Goal: Find specific page/section: Find specific page/section

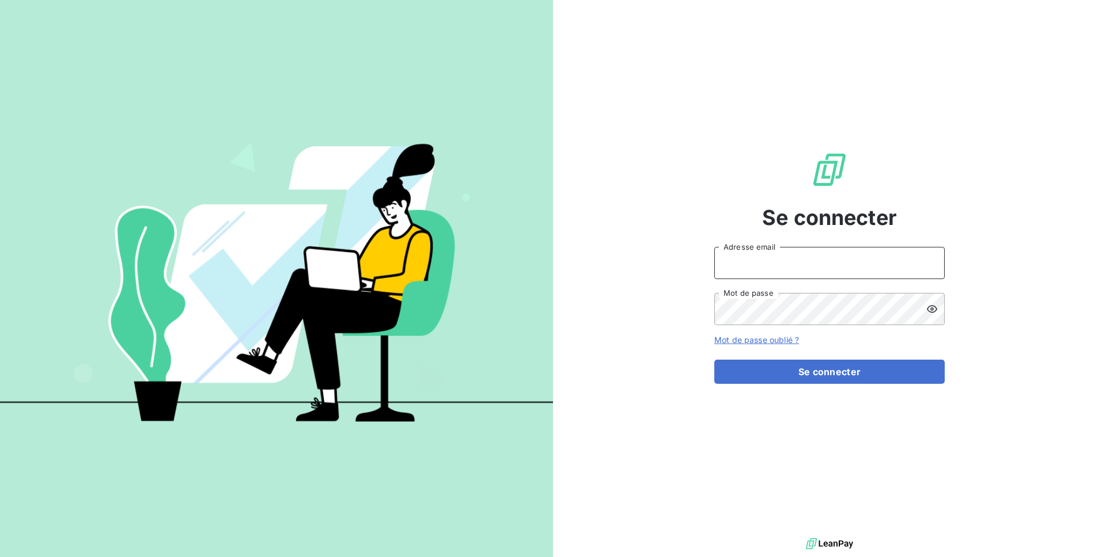
click at [786, 261] on input "Adresse email" at bounding box center [829, 263] width 230 height 32
type input "admin@terrecomtoise"
click at [939, 309] on div at bounding box center [935, 309] width 18 height 32
click at [714, 360] on button "Se connecter" at bounding box center [829, 372] width 230 height 24
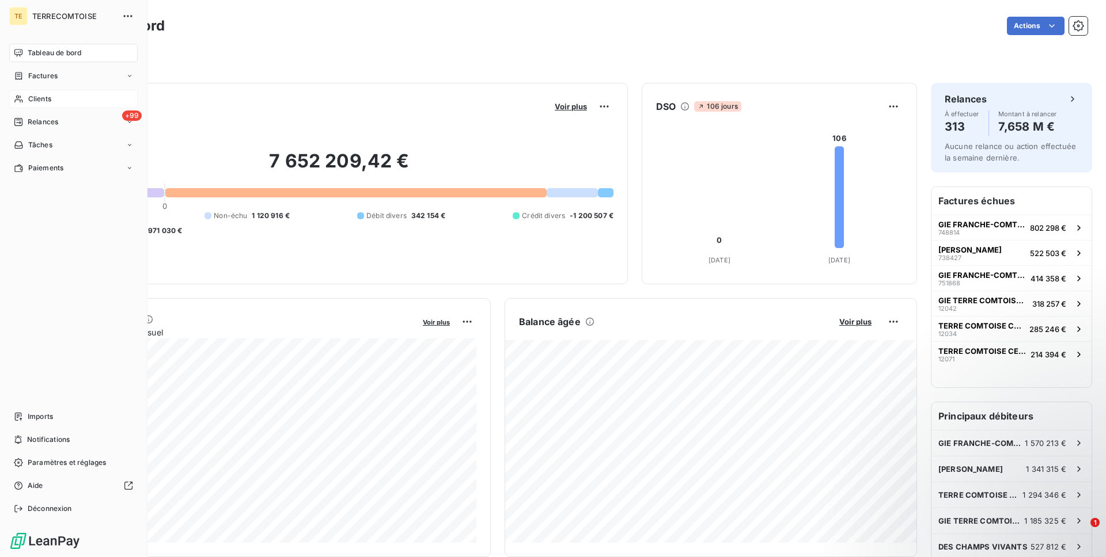
click at [31, 103] on span "Clients" at bounding box center [39, 99] width 23 height 10
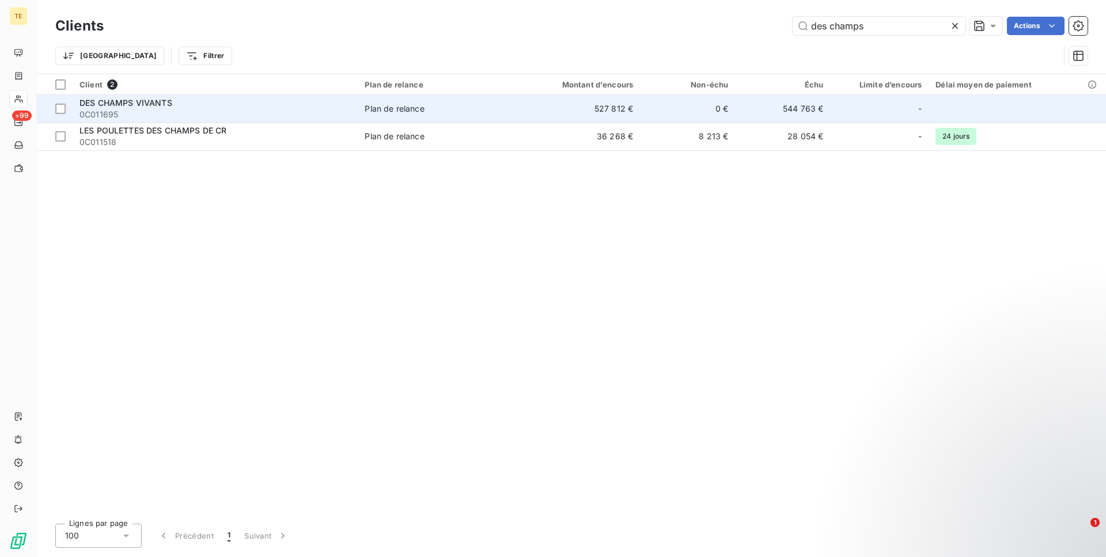
type input "des champs"
click at [308, 105] on div "DES CHAMPS VIVANTS" at bounding box center [214, 103] width 271 height 12
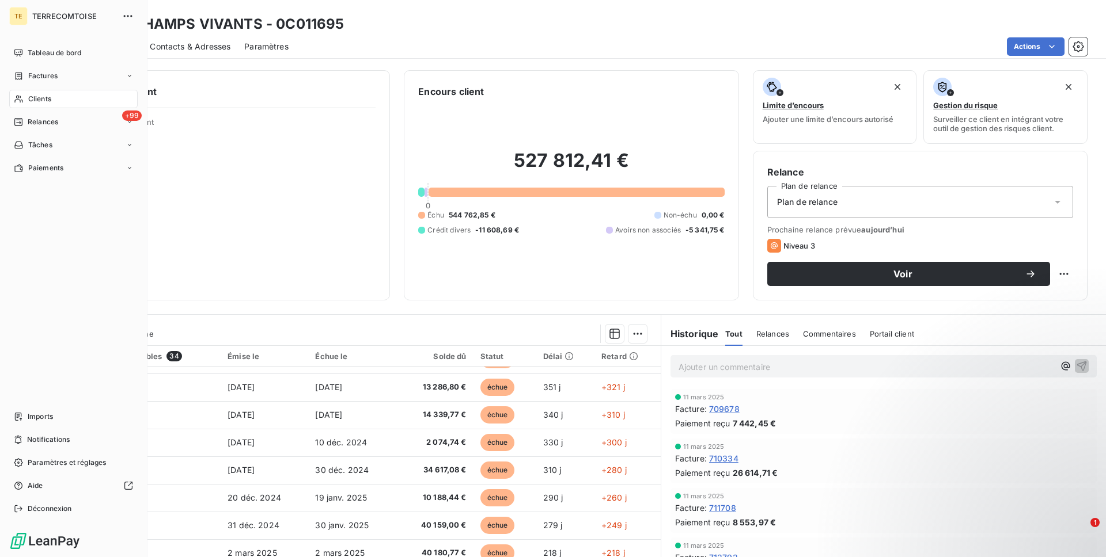
click at [33, 104] on span "Clients" at bounding box center [39, 99] width 23 height 10
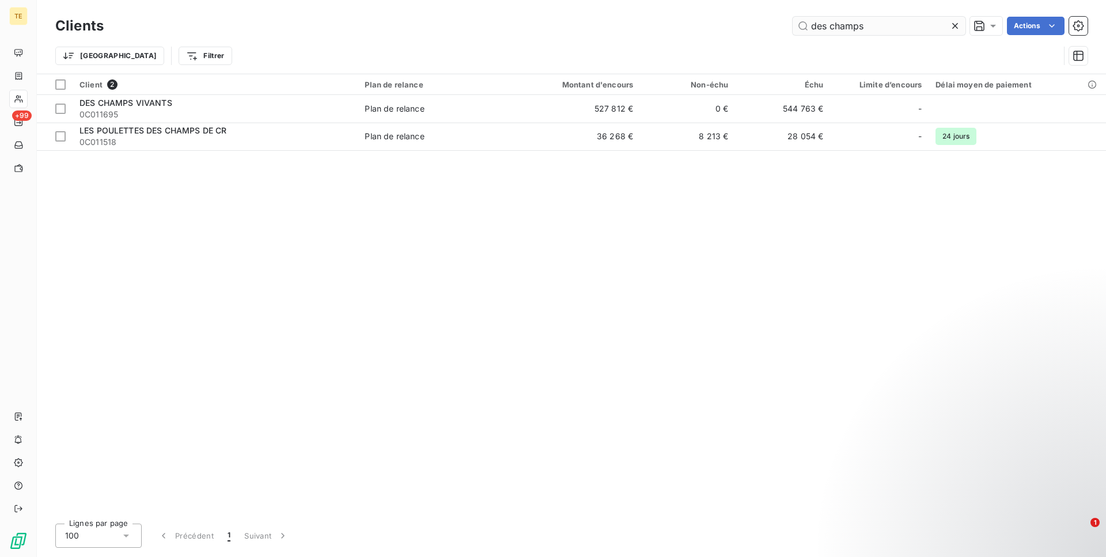
click at [822, 31] on input "des champs" at bounding box center [878, 26] width 173 height 18
type input "belper"
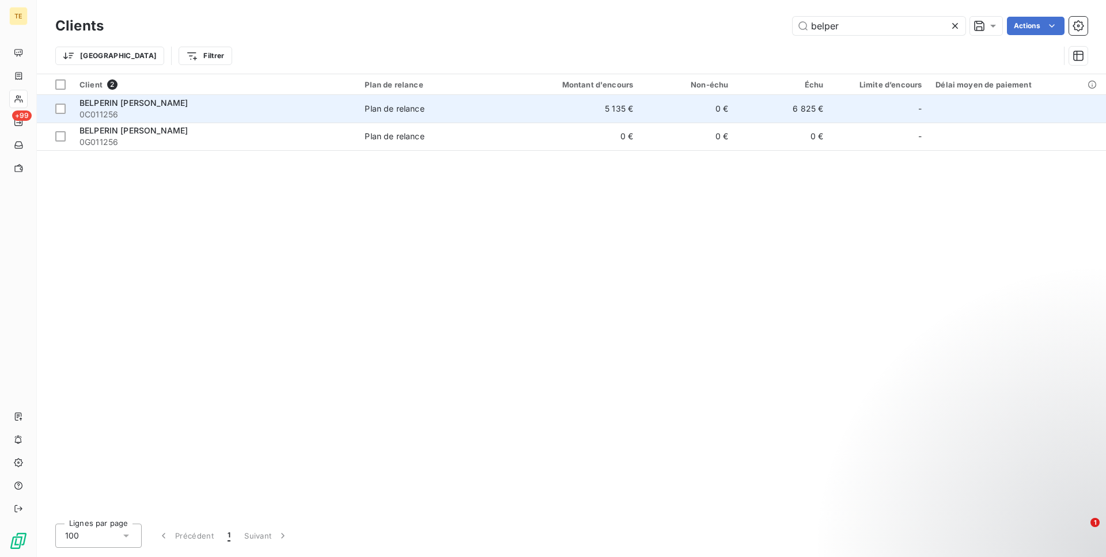
click at [184, 109] on span "0C011256" at bounding box center [214, 115] width 271 height 12
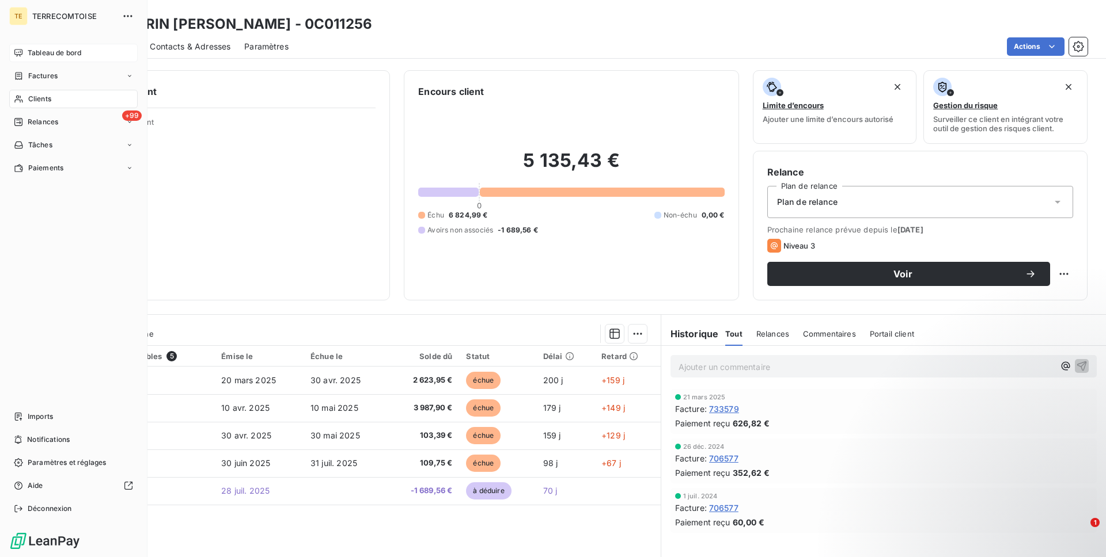
click at [22, 49] on icon at bounding box center [18, 52] width 9 height 9
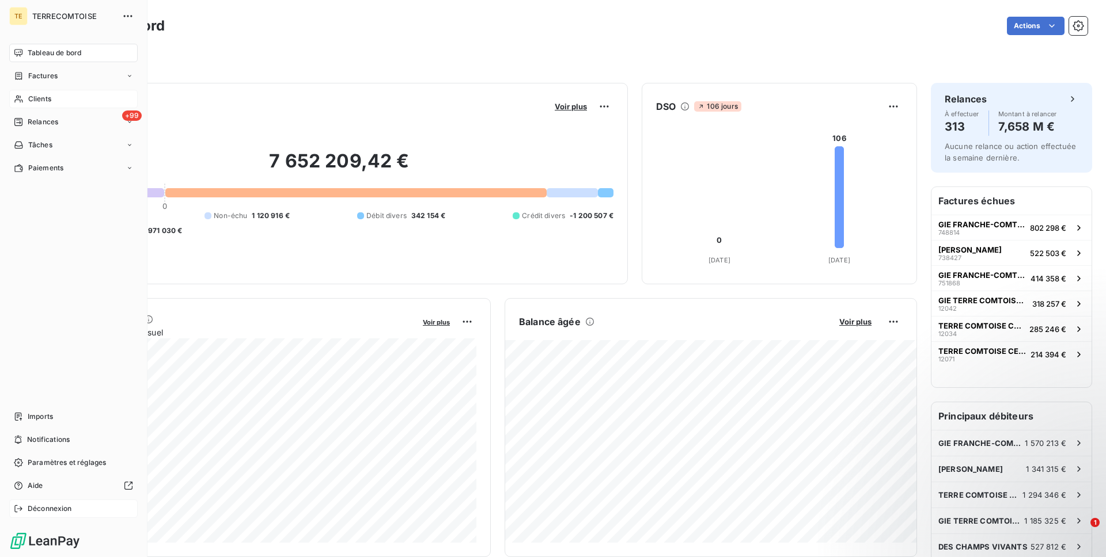
click at [37, 513] on span "Déconnexion" at bounding box center [50, 509] width 44 height 10
